Goal: Information Seeking & Learning: Learn about a topic

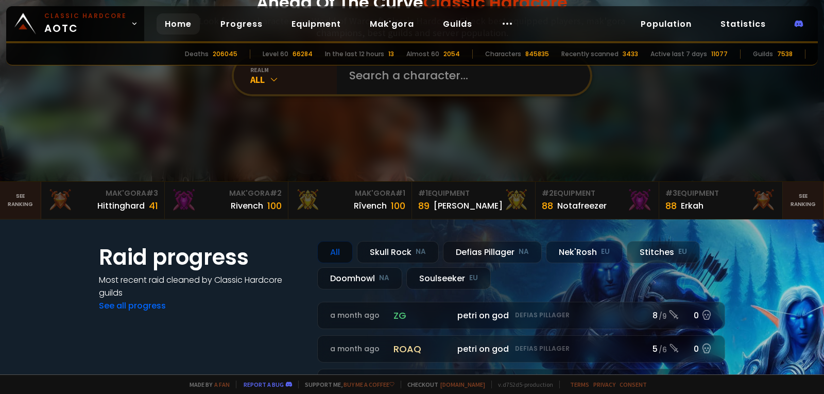
scroll to position [103, 0]
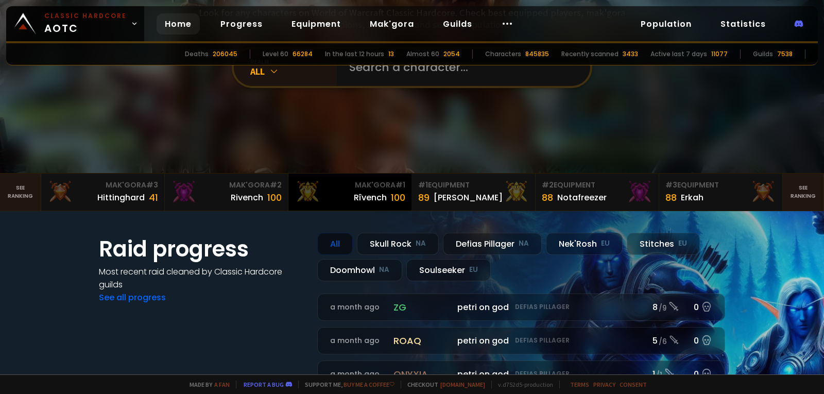
click at [361, 202] on div "Rîvench" at bounding box center [370, 197] width 33 height 13
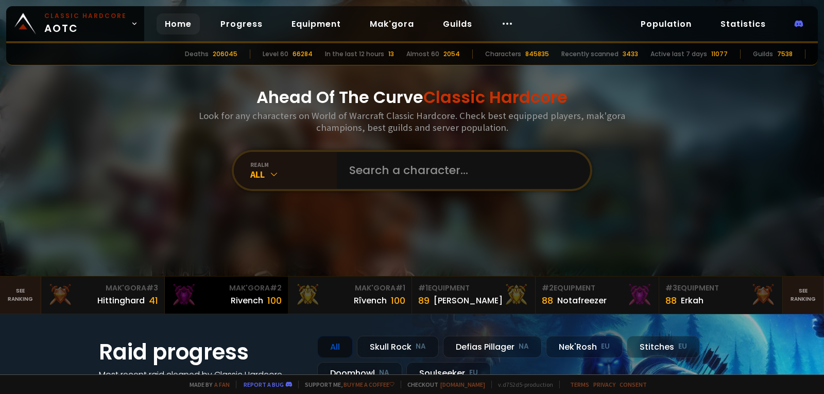
click at [246, 300] on div "Rivench" at bounding box center [247, 300] width 32 height 13
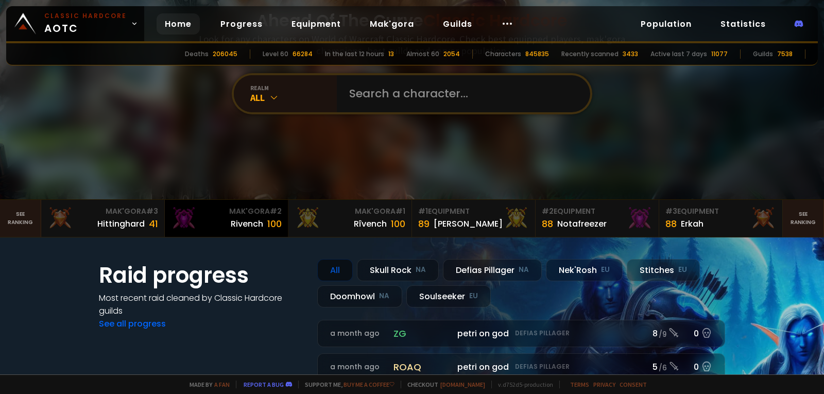
scroll to position [155, 0]
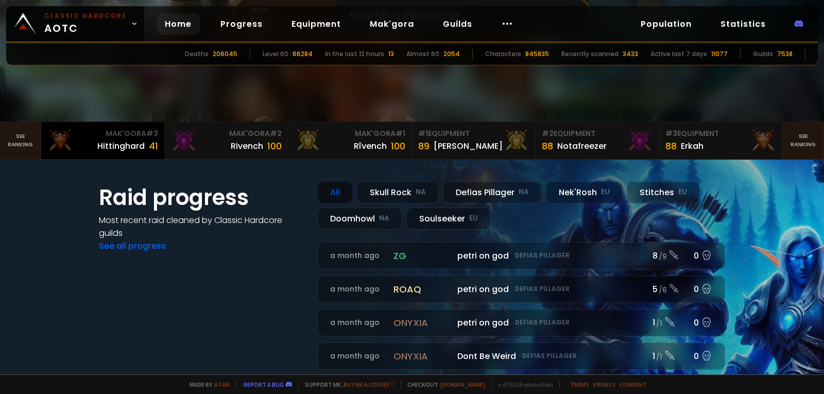
click at [125, 145] on div "Hittinghard" at bounding box center [120, 146] width 47 height 13
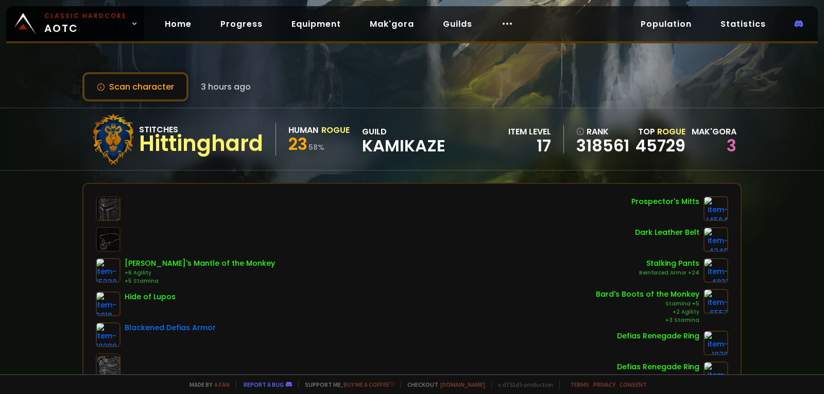
click at [156, 128] on div "Stitches" at bounding box center [201, 129] width 124 height 13
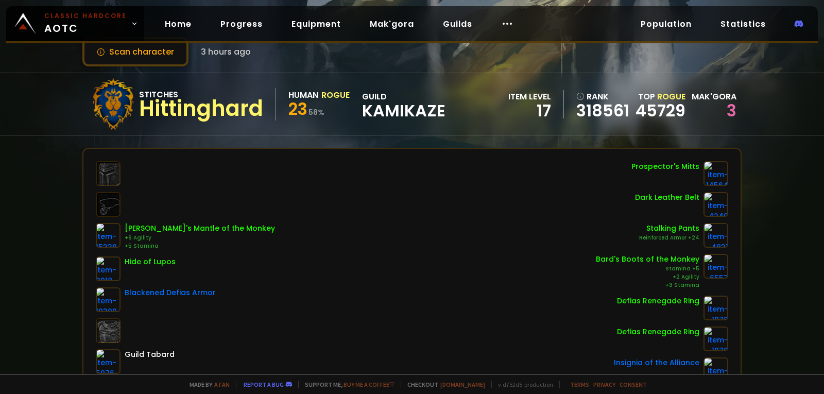
scroll to position [52, 0]
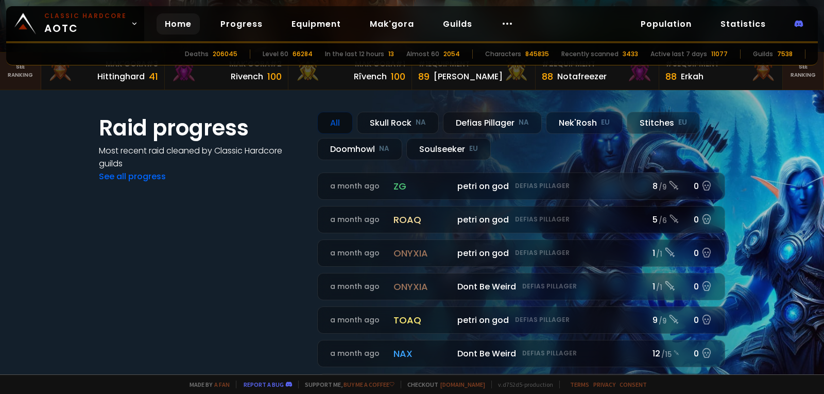
scroll to position [206, 0]
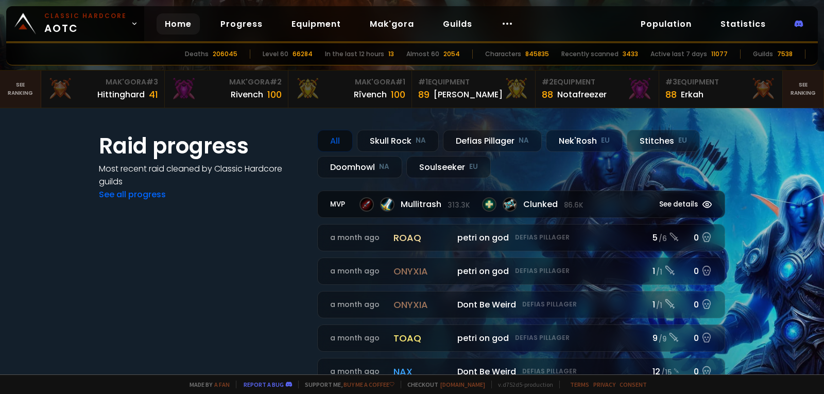
click at [435, 211] on div "Mullitrash 313.3k" at bounding box center [414, 204] width 110 height 14
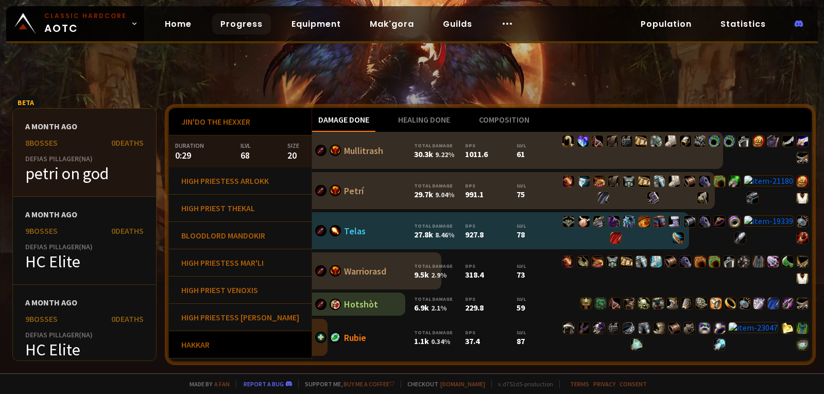
click at [234, 340] on div "Hakkar" at bounding box center [240, 344] width 143 height 27
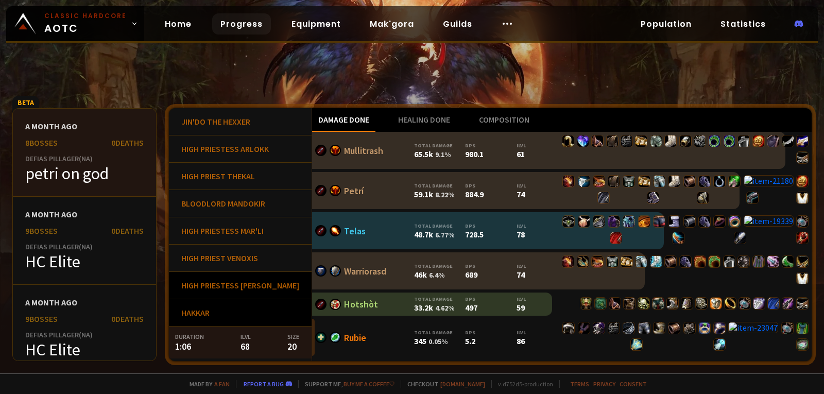
click at [225, 292] on div "High Priestess [PERSON_NAME]" at bounding box center [240, 285] width 143 height 27
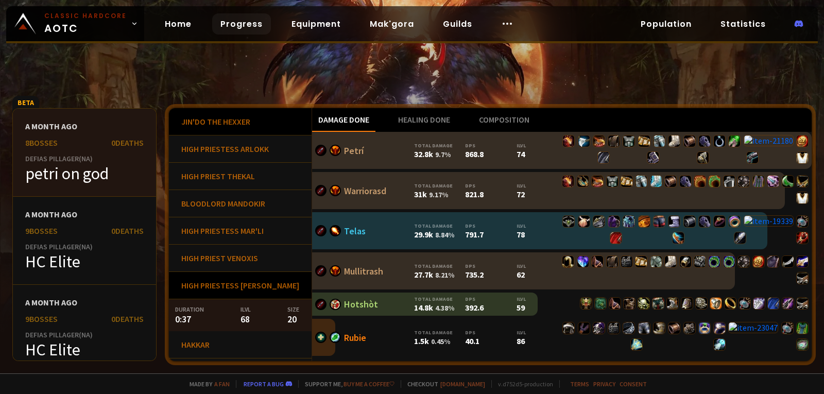
click at [224, 113] on div "Jin'do the Hexxer" at bounding box center [240, 121] width 143 height 27
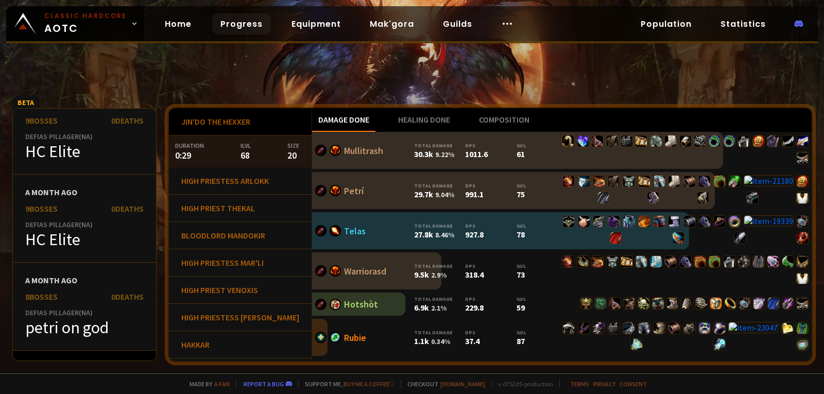
scroll to position [258, 0]
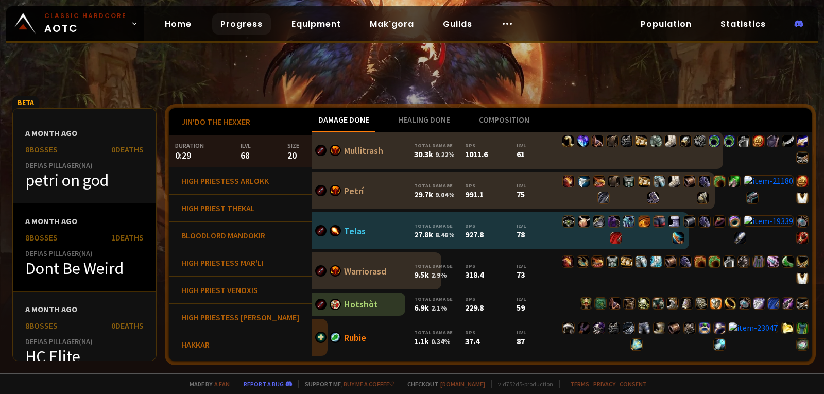
click at [85, 238] on div "8 bosses 1 Deaths" at bounding box center [84, 237] width 118 height 10
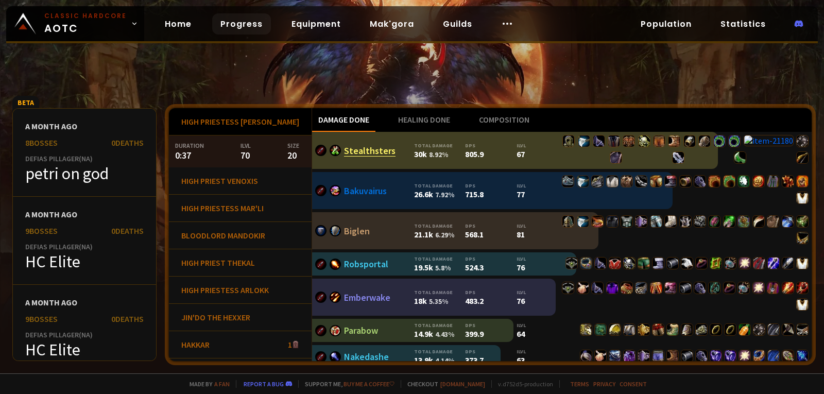
click at [345, 152] on link "Stealthsters" at bounding box center [370, 151] width 52 height 12
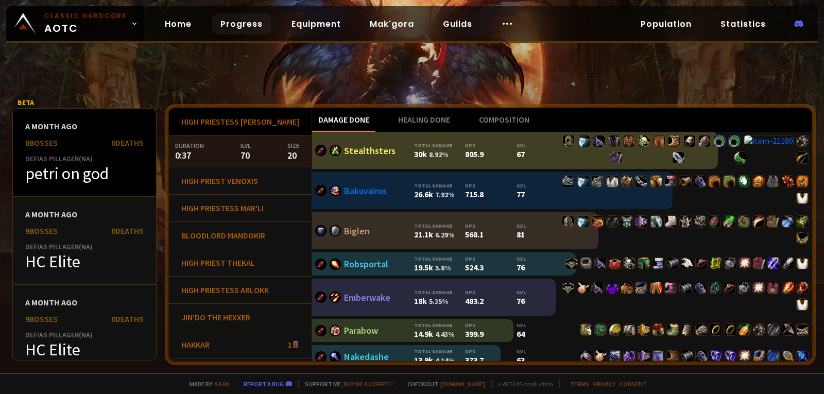
click at [67, 170] on div "petri on god" at bounding box center [84, 173] width 118 height 21
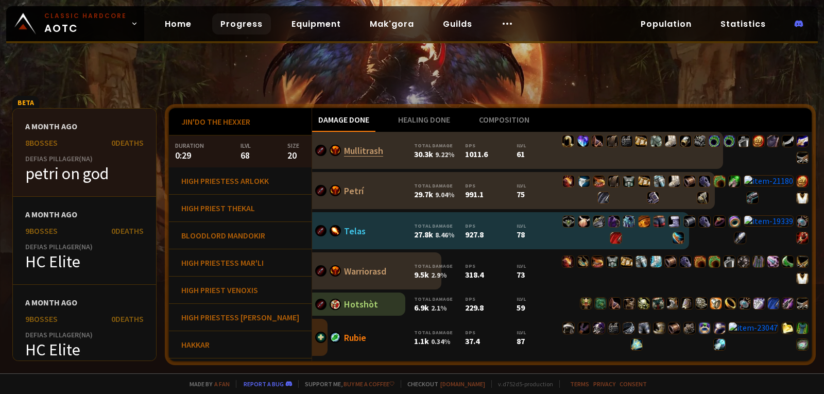
click at [344, 147] on link "Mullitrash" at bounding box center [363, 151] width 39 height 12
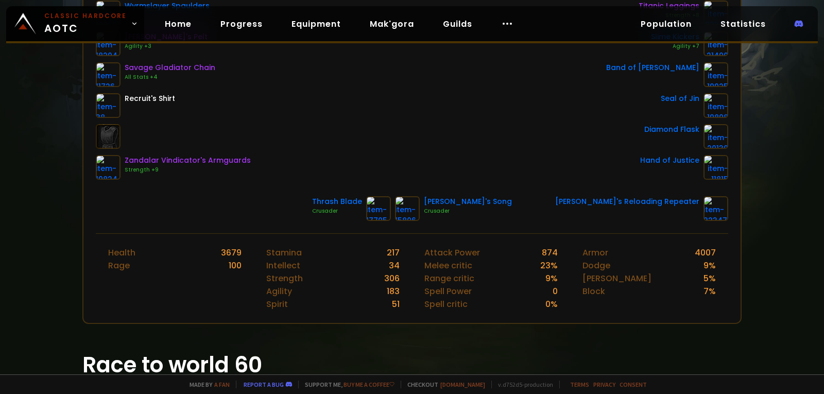
scroll to position [487, 0]
